Goal: Find specific fact: Find contact information

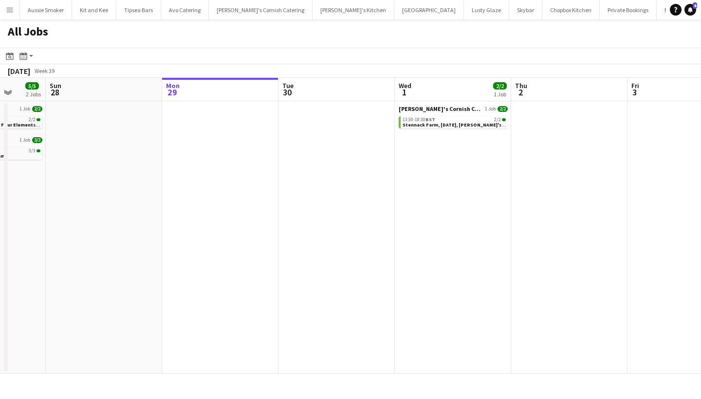
scroll to position [0, 309]
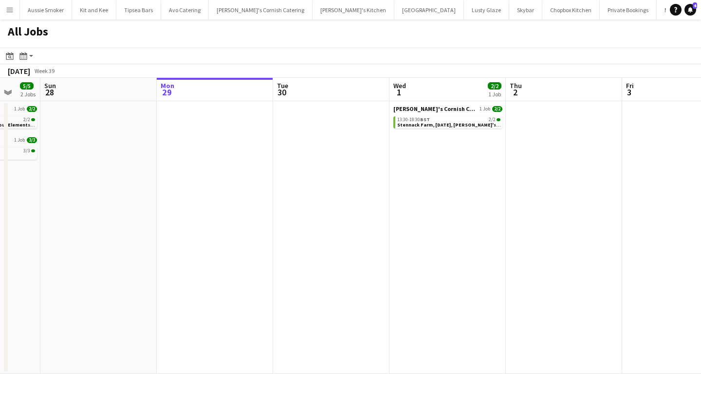
click at [13, 12] on app-icon "Menu" at bounding box center [10, 10] width 8 height 8
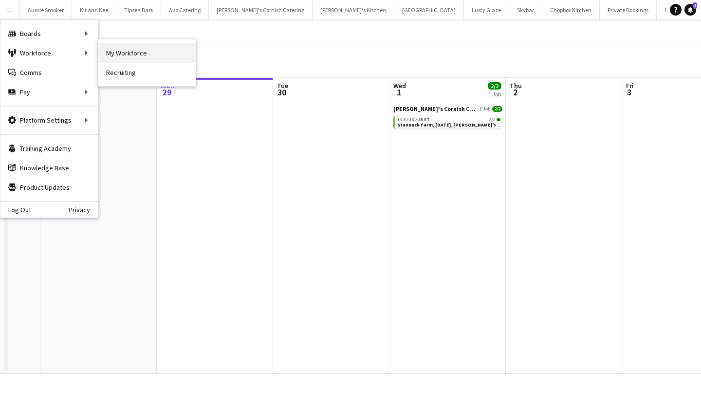
click at [114, 50] on link "My Workforce" at bounding box center [146, 52] width 97 height 19
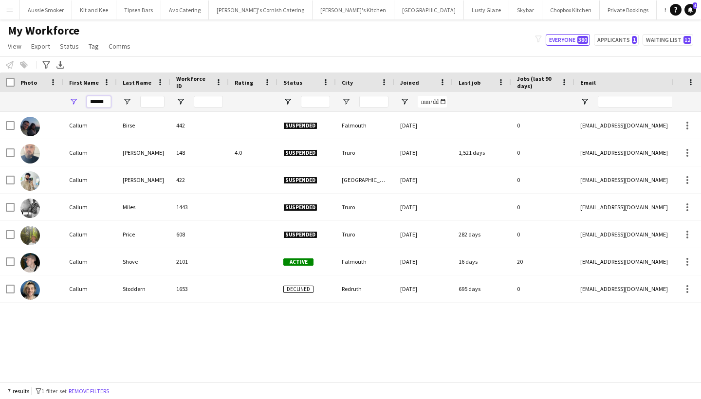
click at [109, 98] on input "******" at bounding box center [99, 102] width 24 height 12
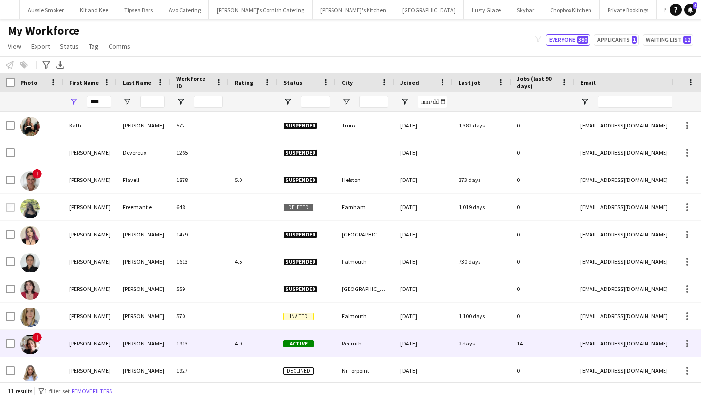
click at [111, 334] on div "Kathryn" at bounding box center [90, 343] width 54 height 27
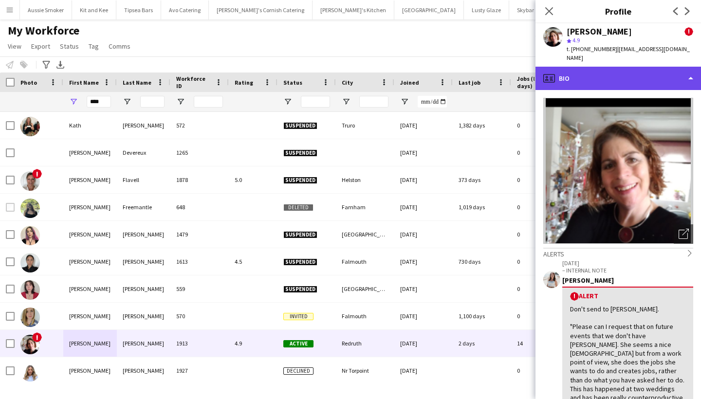
click at [650, 73] on div "profile Bio" at bounding box center [619, 78] width 166 height 23
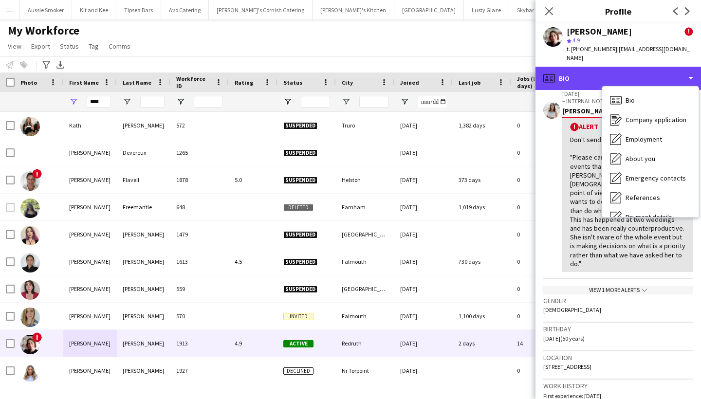
scroll to position [170, 0]
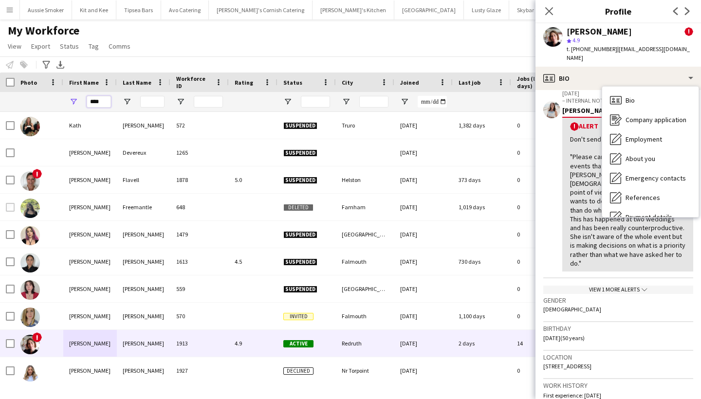
click at [92, 102] on input "****" at bounding box center [99, 102] width 24 height 12
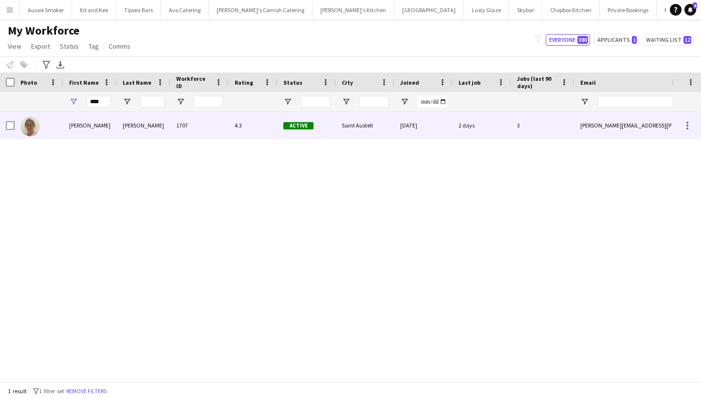
click at [102, 137] on div "Teri" at bounding box center [90, 125] width 54 height 27
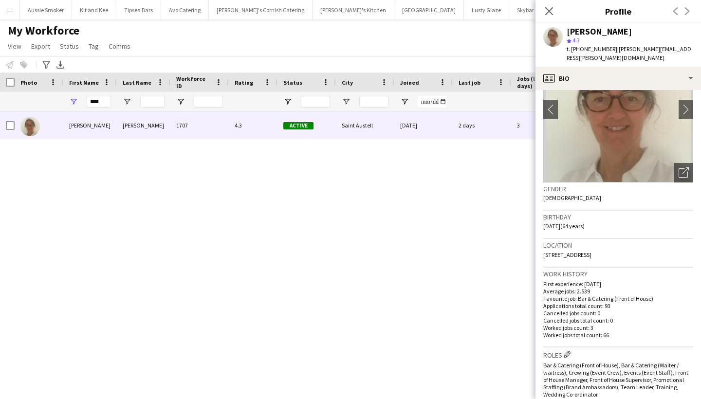
scroll to position [66, 0]
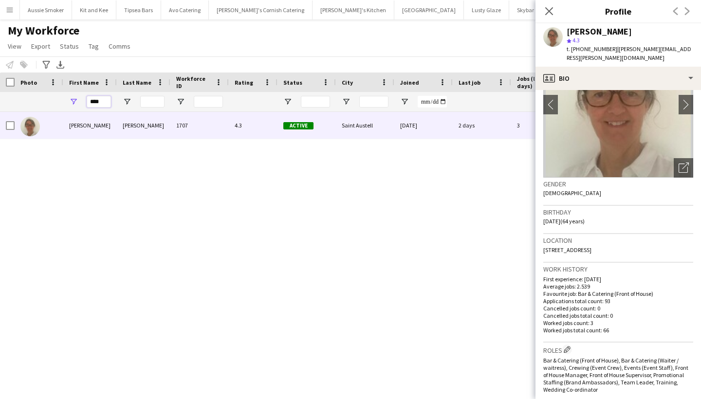
click at [100, 103] on input "****" at bounding box center [99, 102] width 24 height 12
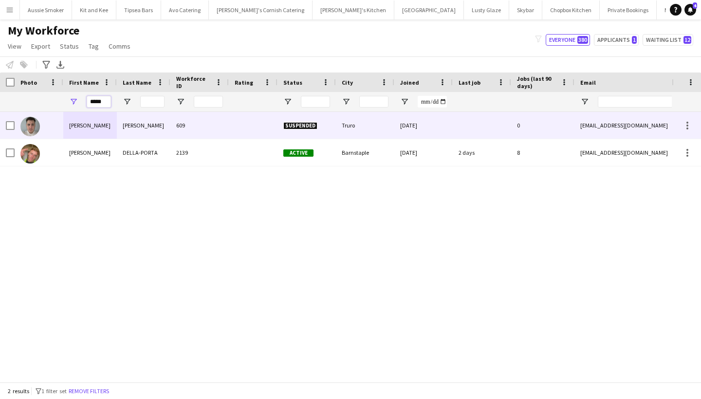
type input "*****"
drag, startPoint x: 98, startPoint y: 117, endPoint x: 92, endPoint y: 154, distance: 37.1
click at [92, 154] on div "LOGAN" at bounding box center [90, 152] width 54 height 27
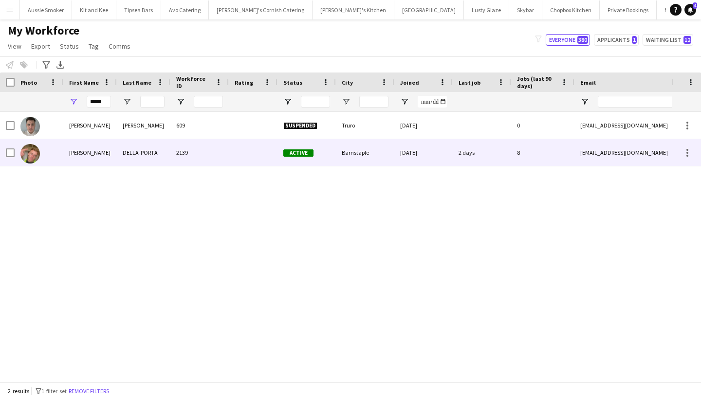
click at [92, 154] on div "LOGAN" at bounding box center [90, 152] width 54 height 27
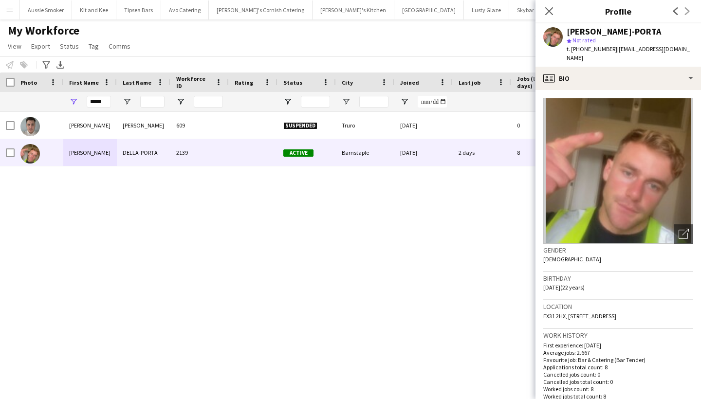
drag, startPoint x: 578, startPoint y: 319, endPoint x: 543, endPoint y: 316, distance: 35.8
click at [543, 316] on app-crew-profile-bio "Open photos pop-in Gender Male Birthday 16-08-2003 (22 years) Location EX31 2HX…" at bounding box center [619, 244] width 166 height 309
copy span "EX31 2HX"
click at [551, 11] on icon "Close pop-in" at bounding box center [548, 10] width 9 height 9
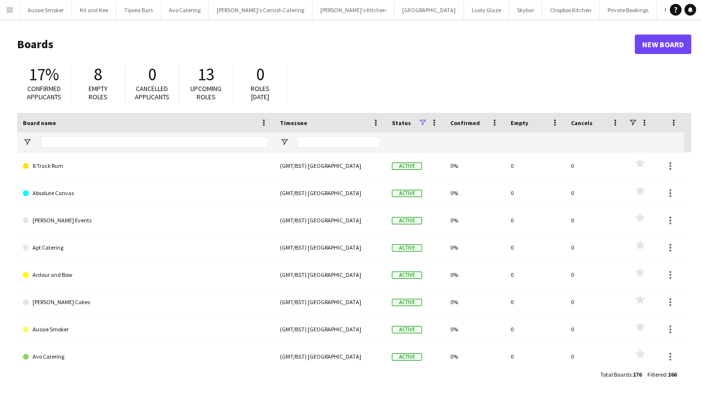
click at [12, 8] on app-icon "Menu" at bounding box center [10, 10] width 8 height 8
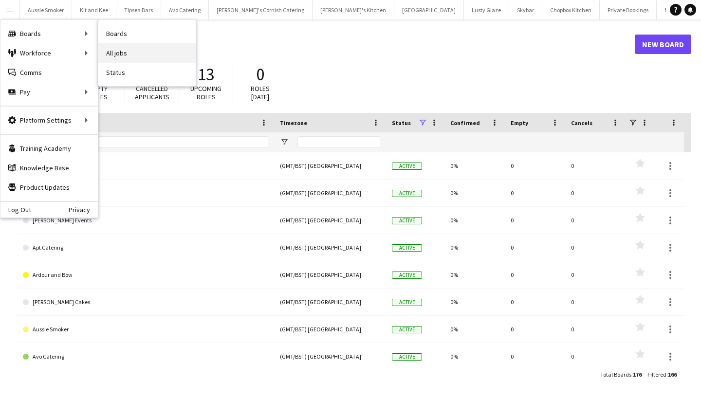
click at [134, 48] on link "All jobs" at bounding box center [146, 52] width 97 height 19
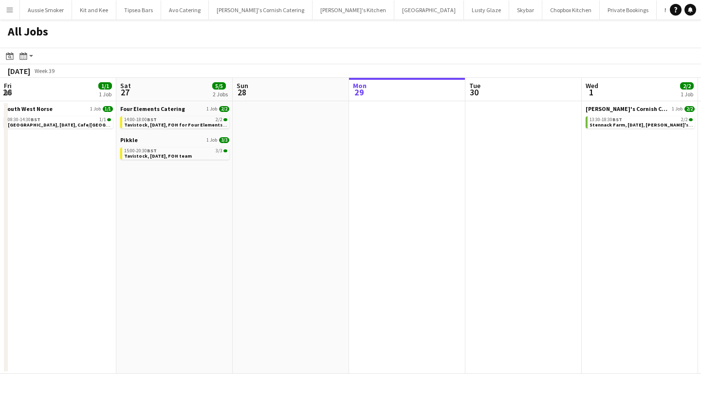
scroll to position [0, 233]
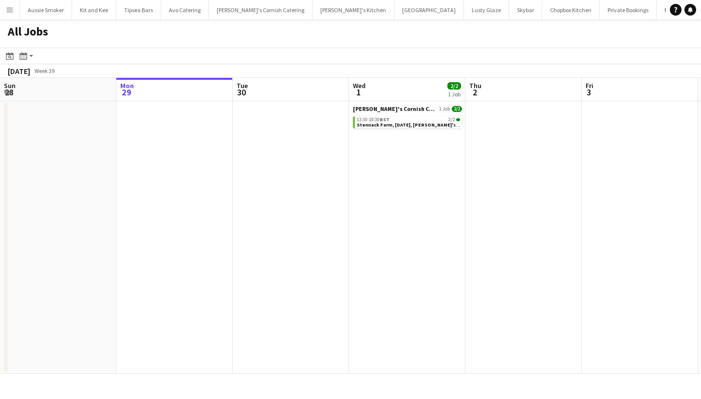
click at [6, 13] on app-icon "Menu" at bounding box center [10, 10] width 8 height 8
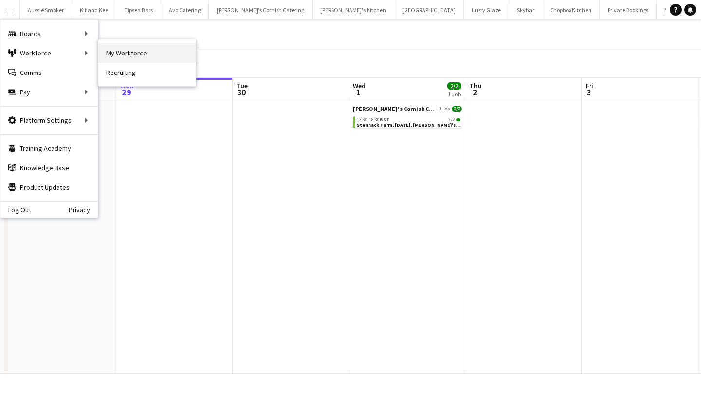
click at [143, 49] on link "My Workforce" at bounding box center [146, 52] width 97 height 19
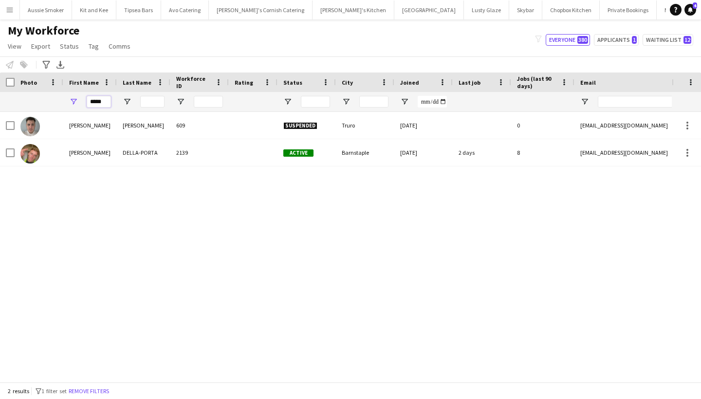
drag, startPoint x: 107, startPoint y: 102, endPoint x: 77, endPoint y: 102, distance: 30.2
click at [78, 103] on div "*****" at bounding box center [90, 101] width 54 height 19
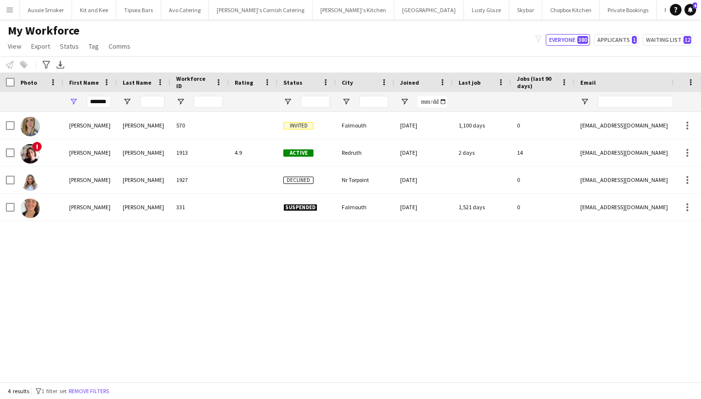
drag, startPoint x: 184, startPoint y: 52, endPoint x: 91, endPoint y: 160, distance: 142.6
click at [91, 160] on div "Kathryn" at bounding box center [90, 152] width 54 height 27
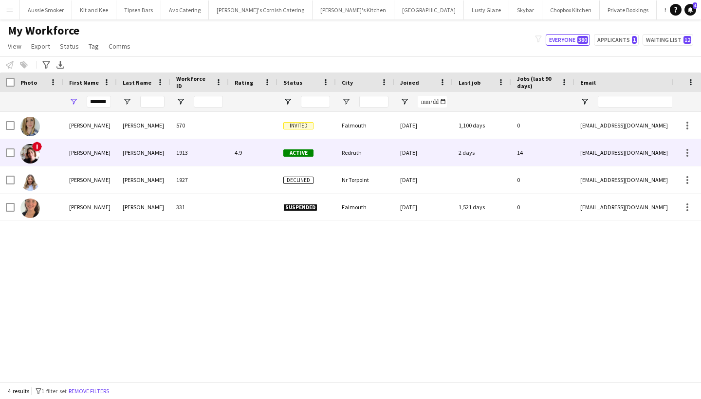
click at [92, 160] on div "Kathryn" at bounding box center [90, 152] width 54 height 27
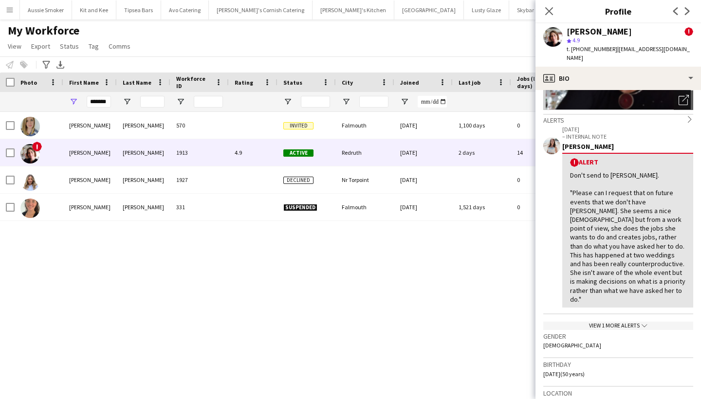
scroll to position [134, 0]
drag, startPoint x: 628, startPoint y: 373, endPoint x: 601, endPoint y: 372, distance: 27.3
click at [601, 387] on div "Location 3 Gweal Pawl, Redruth, TR15 3DN" at bounding box center [618, 401] width 150 height 28
copy span "TR15 3DN"
click at [102, 102] on input "*******" at bounding box center [99, 102] width 24 height 12
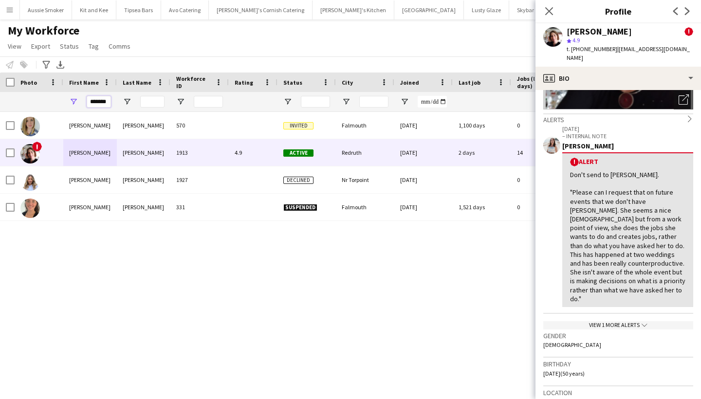
click at [102, 102] on input "*******" at bounding box center [99, 102] width 24 height 12
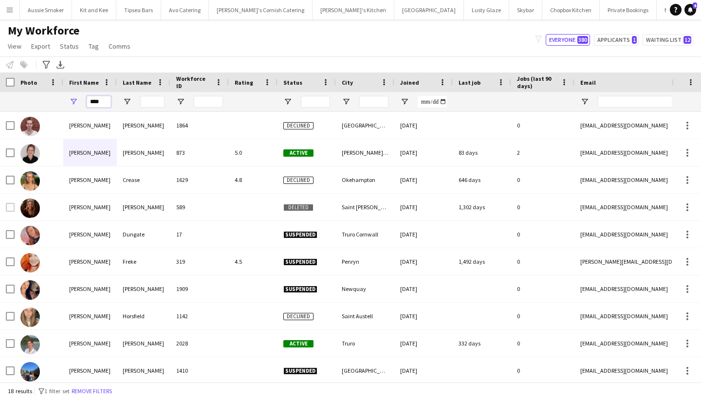
type input "****"
click at [150, 98] on input "Last Name Filter Input" at bounding box center [152, 102] width 24 height 12
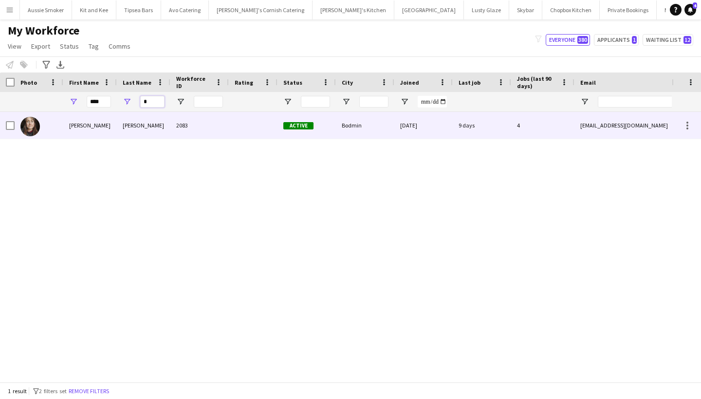
type input "*"
click at [119, 131] on div "Williams" at bounding box center [144, 125] width 54 height 27
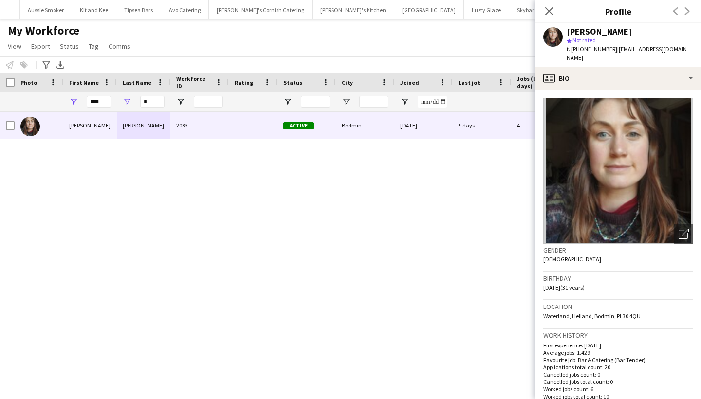
drag, startPoint x: 645, startPoint y: 308, endPoint x: 616, endPoint y: 307, distance: 28.7
click at [616, 307] on div "Location Waterland, Helland, Bodmin, PL30 4QU" at bounding box center [618, 314] width 150 height 28
copy span "PL30 4QU"
click at [103, 101] on input "****" at bounding box center [99, 102] width 24 height 12
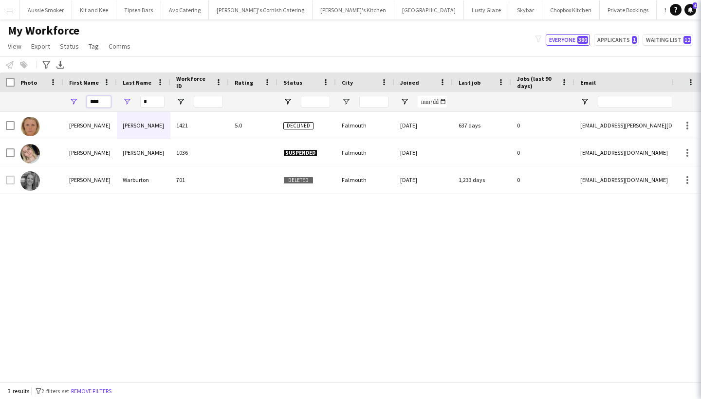
type input "****"
drag, startPoint x: 103, startPoint y: 101, endPoint x: 164, endPoint y: 102, distance: 60.9
click at [164, 102] on input "*" at bounding box center [152, 102] width 24 height 12
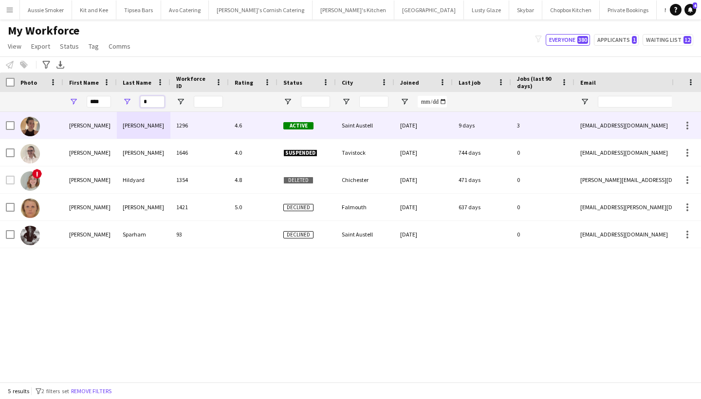
type input "*"
click at [112, 128] on div "lucy" at bounding box center [90, 125] width 54 height 27
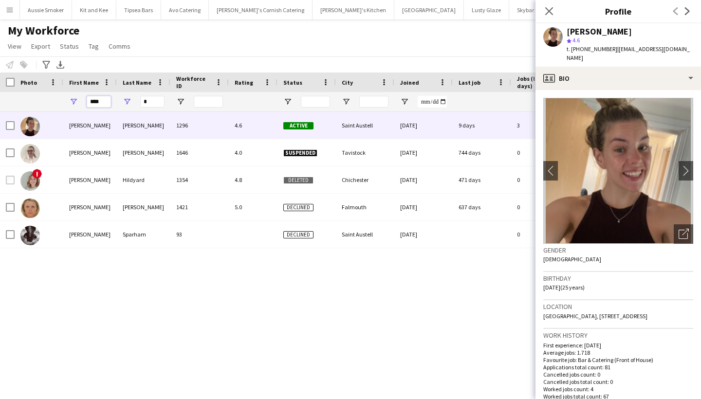
click at [105, 102] on input "****" at bounding box center [99, 102] width 24 height 12
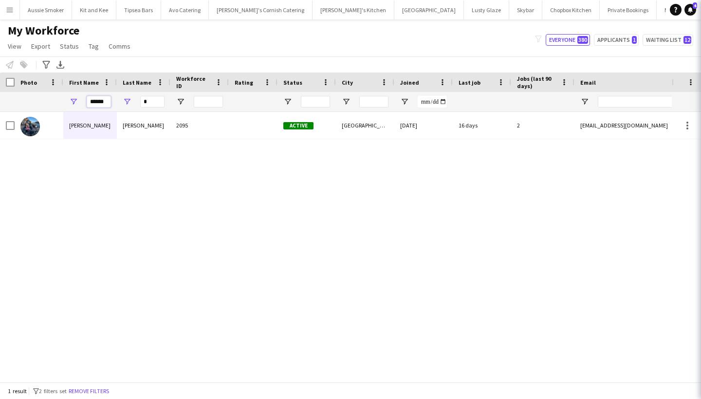
type input "******"
drag, startPoint x: 126, startPoint y: 108, endPoint x: 158, endPoint y: 102, distance: 32.3
click at [158, 102] on input "*" at bounding box center [152, 102] width 24 height 12
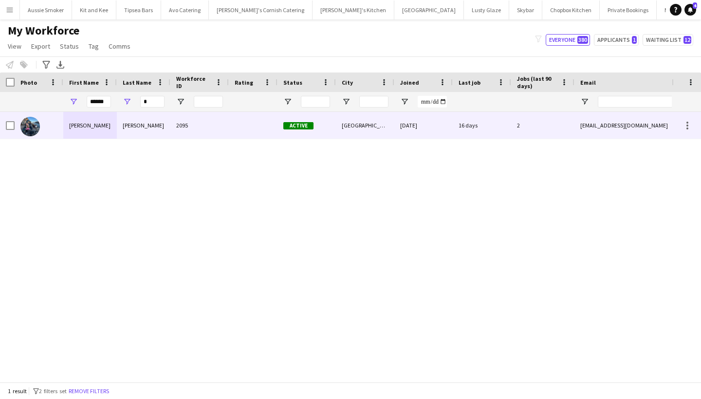
click at [127, 127] on div "Griffiths" at bounding box center [144, 125] width 54 height 27
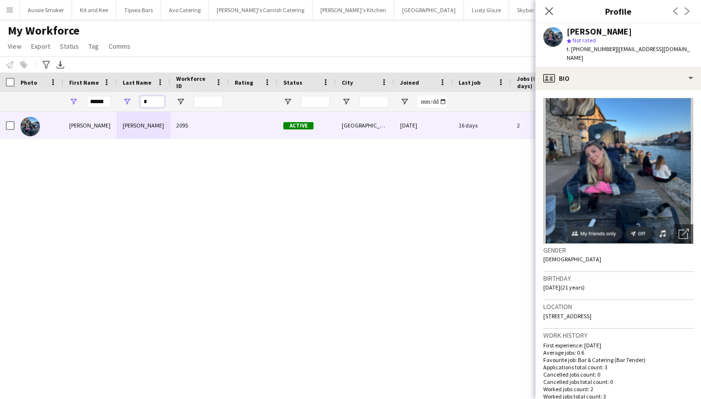
click at [155, 105] on input "*" at bounding box center [152, 102] width 24 height 12
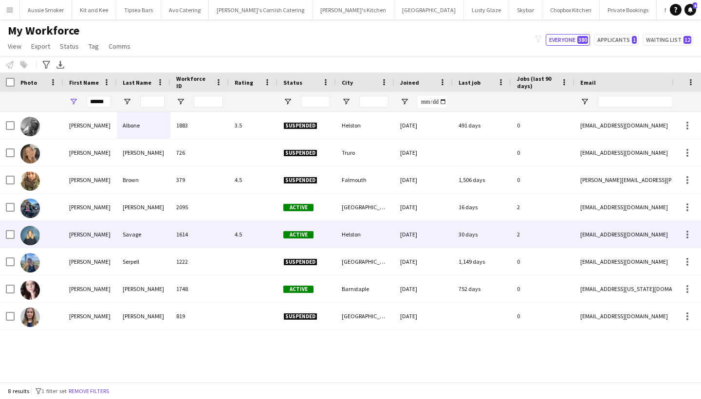
click at [112, 227] on div "Phoebe" at bounding box center [90, 234] width 54 height 27
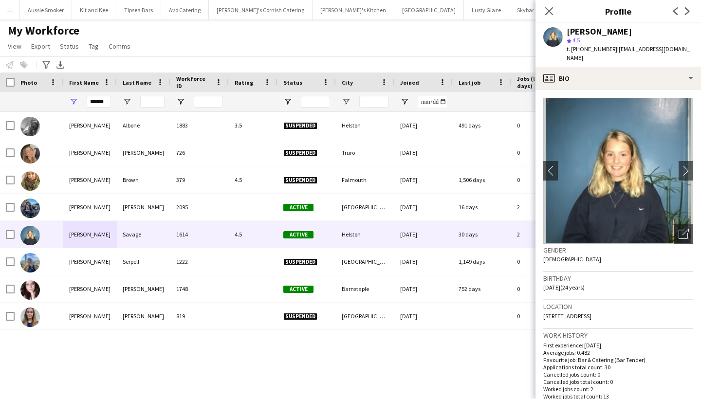
drag, startPoint x: 634, startPoint y: 310, endPoint x: 601, endPoint y: 305, distance: 33.5
click at [601, 305] on div "Location Redruth Road, Helston, TR13 8LP" at bounding box center [618, 314] width 150 height 28
copy span "TR13 8LP"
click at [98, 102] on input "******" at bounding box center [99, 102] width 24 height 12
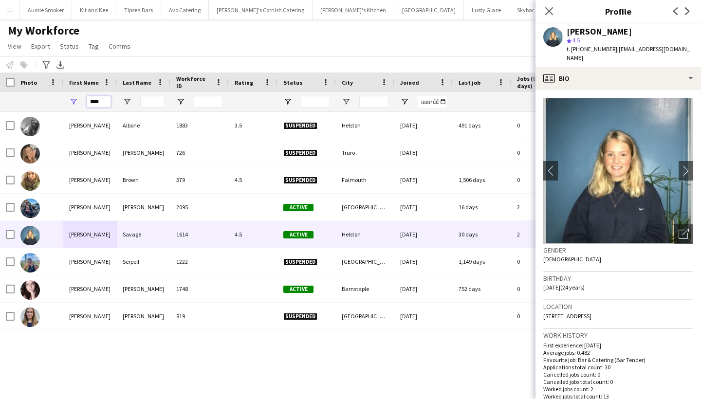
type input "****"
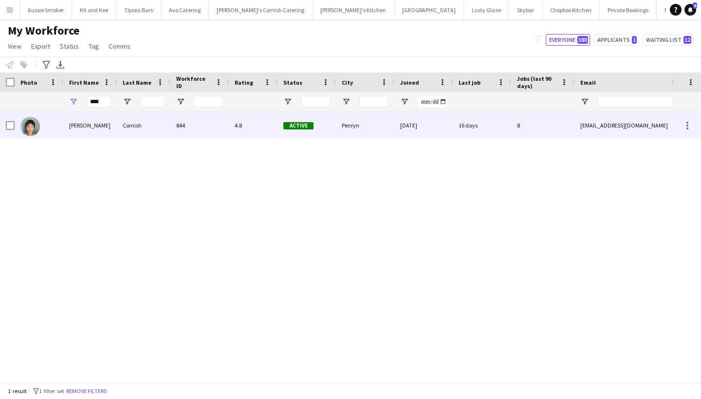
click at [106, 132] on div "Yuki" at bounding box center [90, 125] width 54 height 27
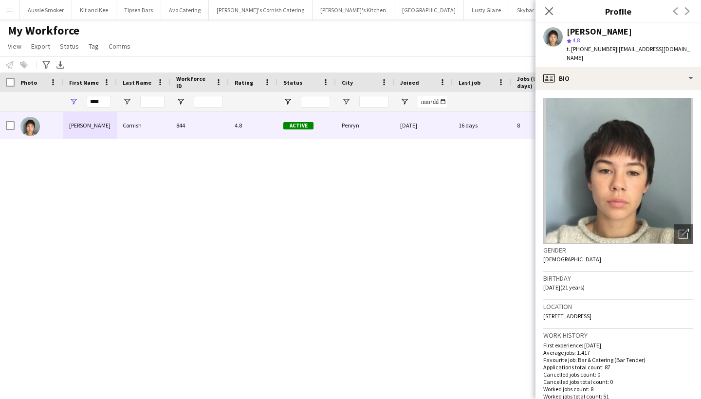
click at [592, 313] on span "49 Bohelland Road, Penryn, TR10 8DY" at bounding box center [567, 316] width 48 height 7
drag, startPoint x: 644, startPoint y: 306, endPoint x: 611, endPoint y: 306, distance: 32.6
click at [611, 306] on div "Location 49 Bohelland Road, Penryn, TR10 8DY" at bounding box center [618, 314] width 150 height 28
copy span "TR10 8DY"
drag, startPoint x: 104, startPoint y: 104, endPoint x: 85, endPoint y: 103, distance: 19.0
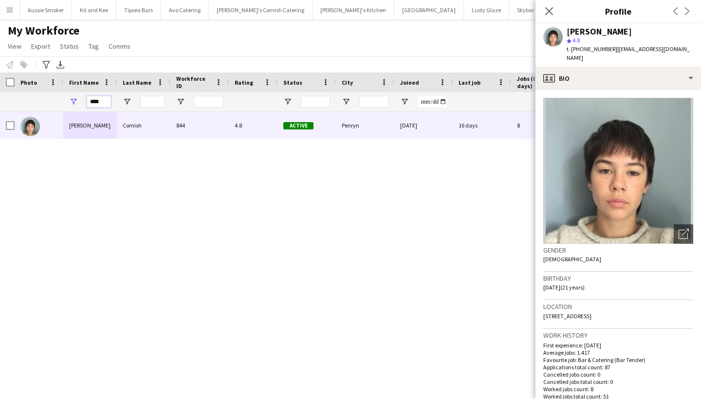
click at [85, 104] on div "****" at bounding box center [90, 101] width 54 height 19
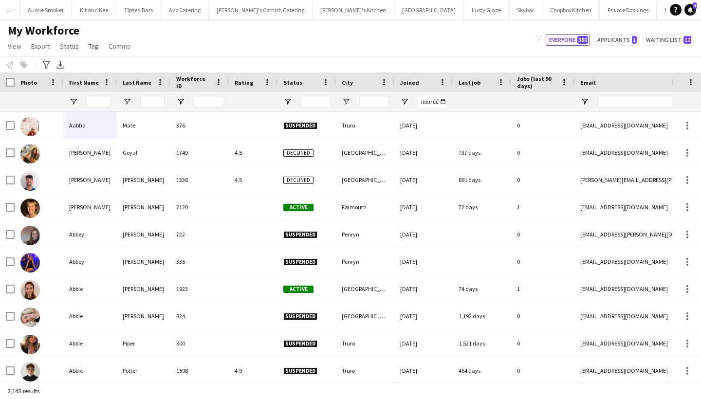
click at [8, 14] on button "Menu" at bounding box center [9, 9] width 19 height 19
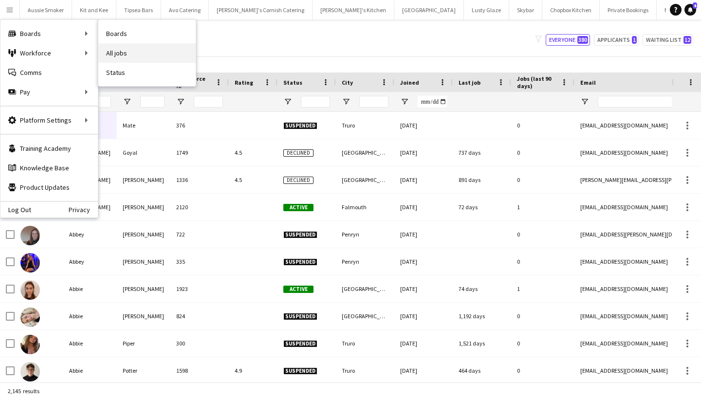
click at [137, 51] on link "All jobs" at bounding box center [146, 52] width 97 height 19
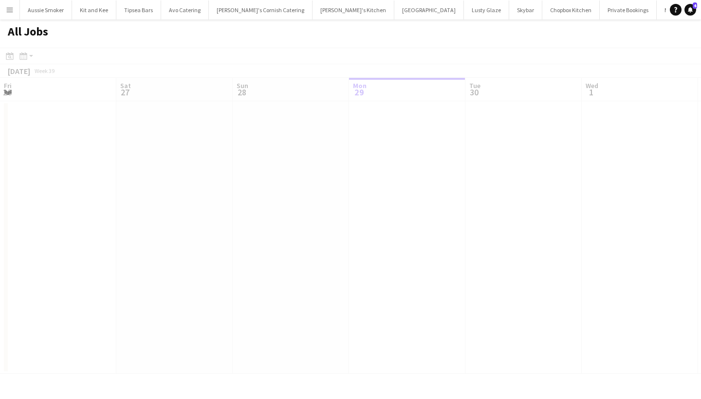
scroll to position [0, 233]
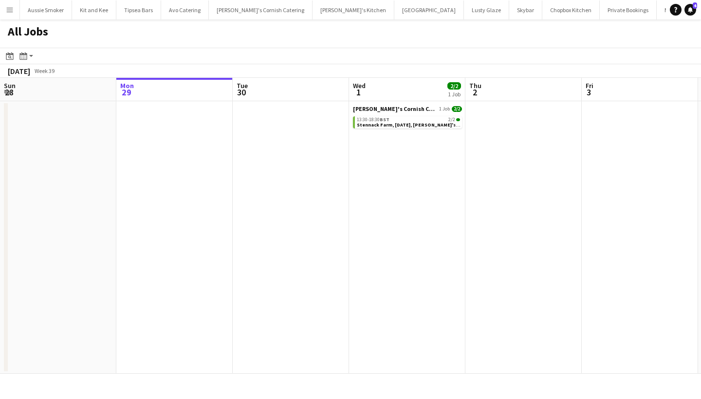
click at [15, 12] on button "Menu" at bounding box center [9, 9] width 19 height 19
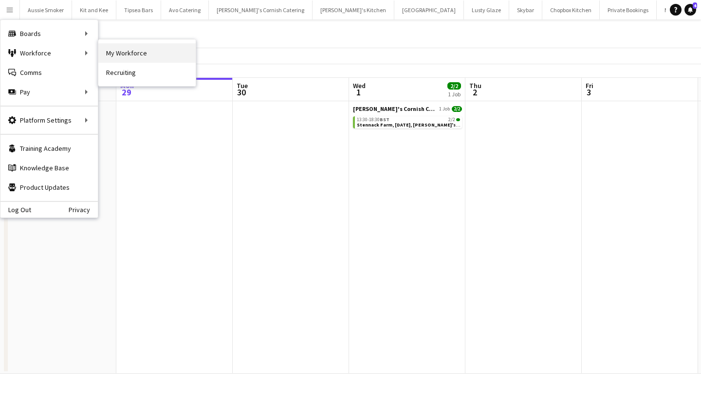
click at [159, 49] on link "My Workforce" at bounding box center [146, 52] width 97 height 19
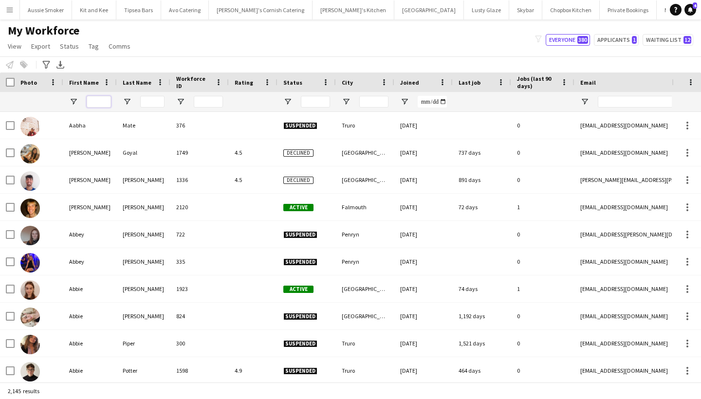
click at [108, 103] on input "First Name Filter Input" at bounding box center [99, 102] width 24 height 12
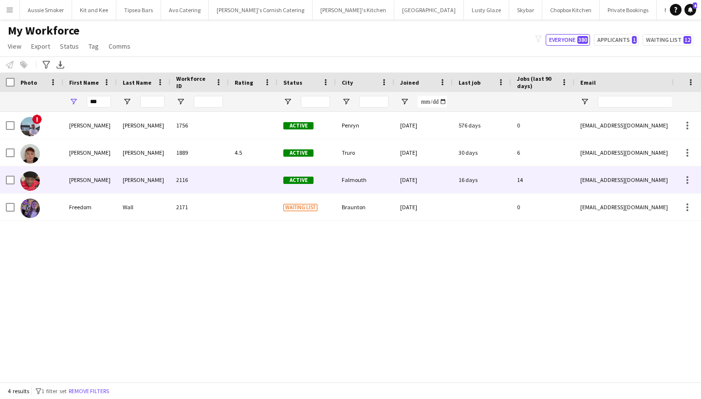
click at [111, 179] on div "Domonique" at bounding box center [90, 180] width 54 height 27
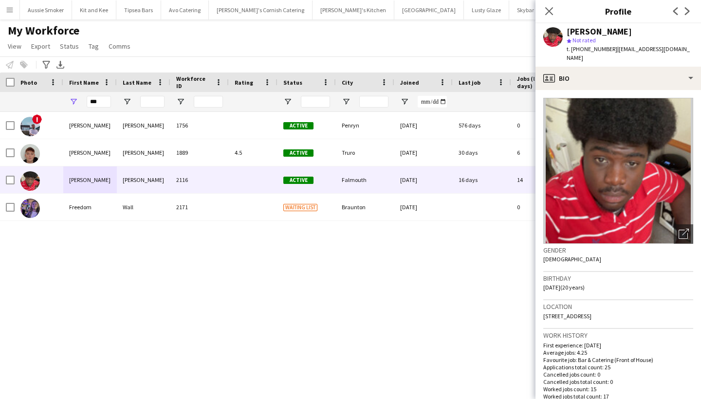
drag, startPoint x: 676, startPoint y: 306, endPoint x: 648, endPoint y: 307, distance: 28.2
click at [648, 307] on div "Location Flat 1 Albany House, Woodlane, Falmouth, TR11 4QZ" at bounding box center [618, 314] width 150 height 28
copy span "TR11 4QZ"
click at [105, 102] on input "***" at bounding box center [99, 102] width 24 height 12
type input "*"
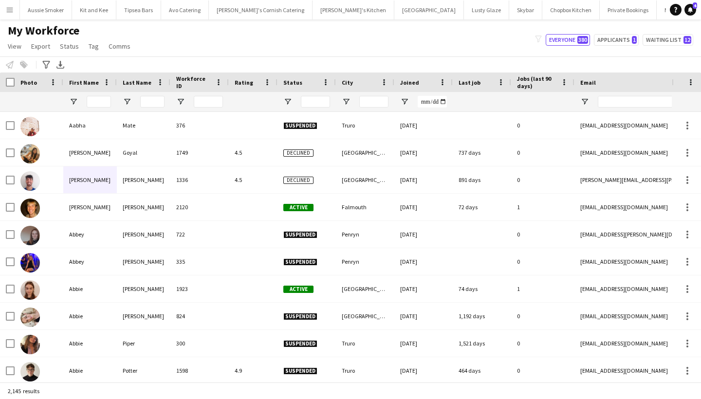
click at [12, 9] on app-icon "Menu" at bounding box center [10, 10] width 8 height 8
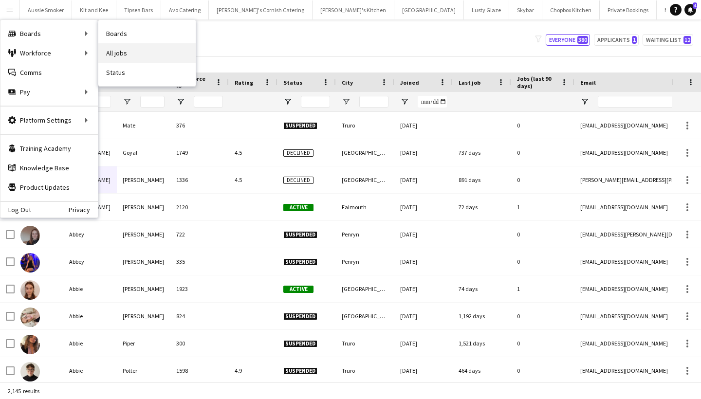
click at [151, 47] on link "All jobs" at bounding box center [146, 52] width 97 height 19
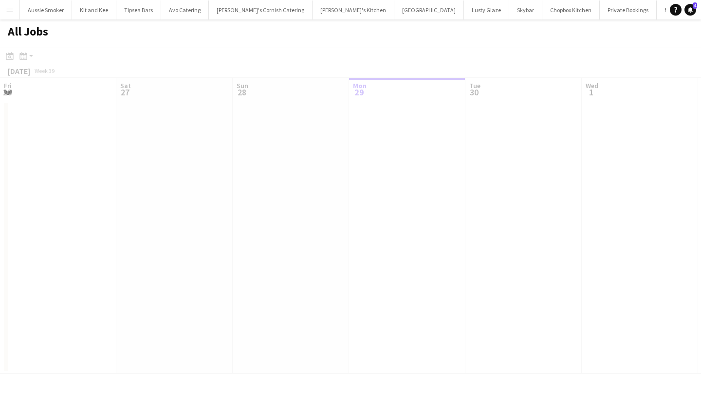
scroll to position [0, 233]
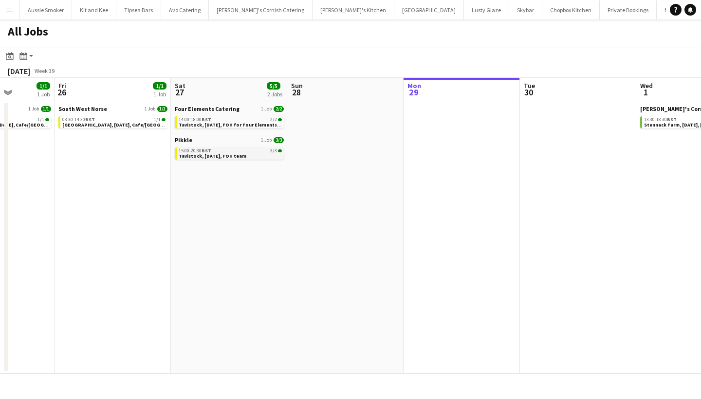
scroll to position [0, 298]
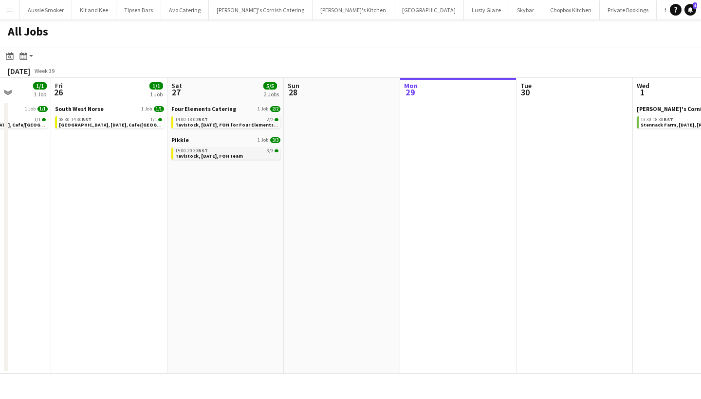
click at [226, 152] on div "15:00-20:30 BST 3/3" at bounding box center [226, 151] width 103 height 5
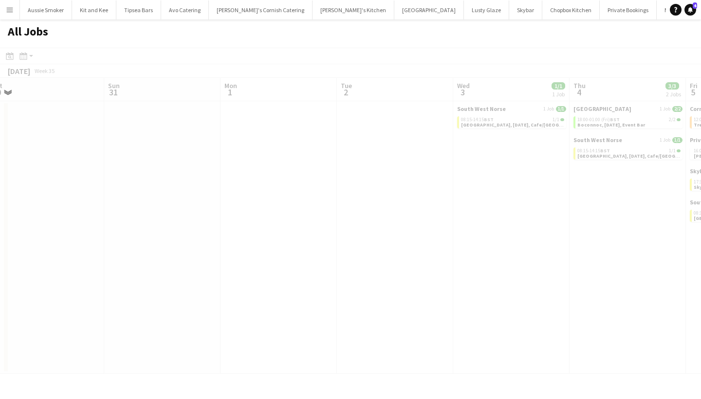
scroll to position [0, 0]
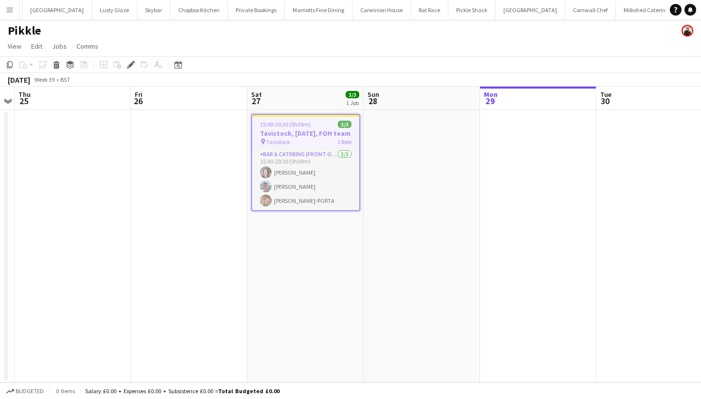
scroll to position [0, 372]
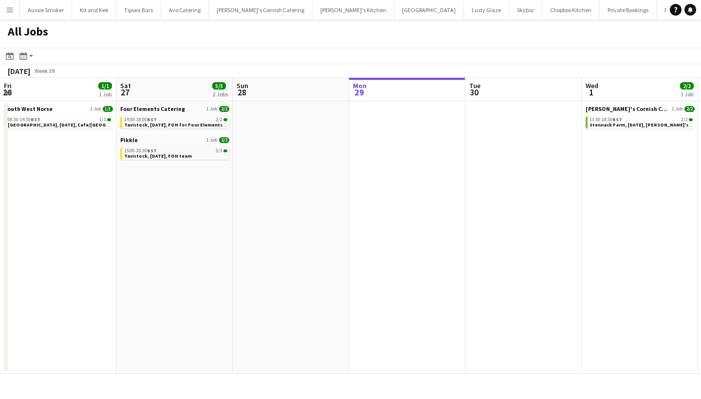
scroll to position [0, 233]
